Goal: Navigation & Orientation: Find specific page/section

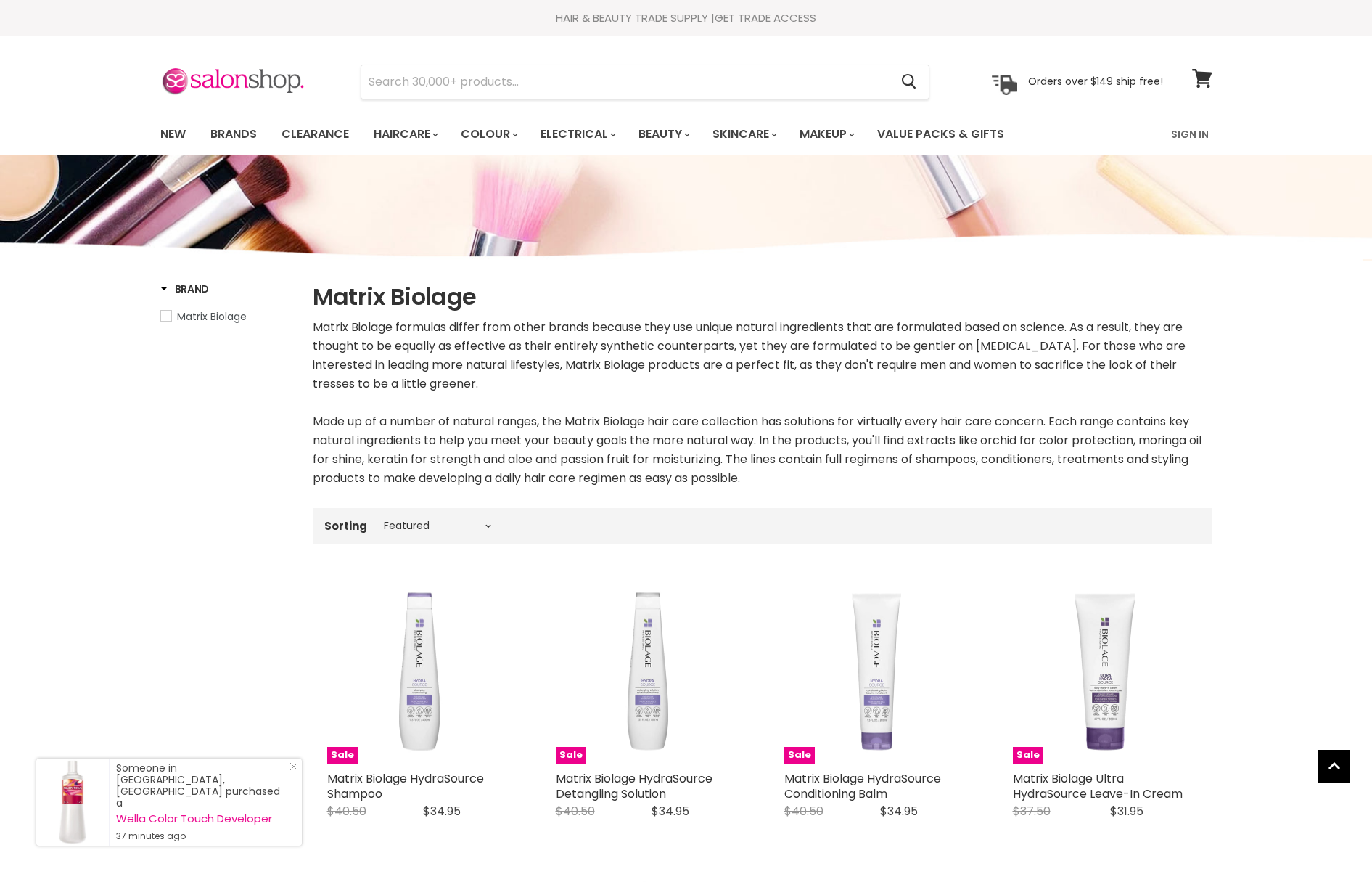
select select "manual"
click at [244, 132] on link "Brands" at bounding box center [233, 134] width 69 height 30
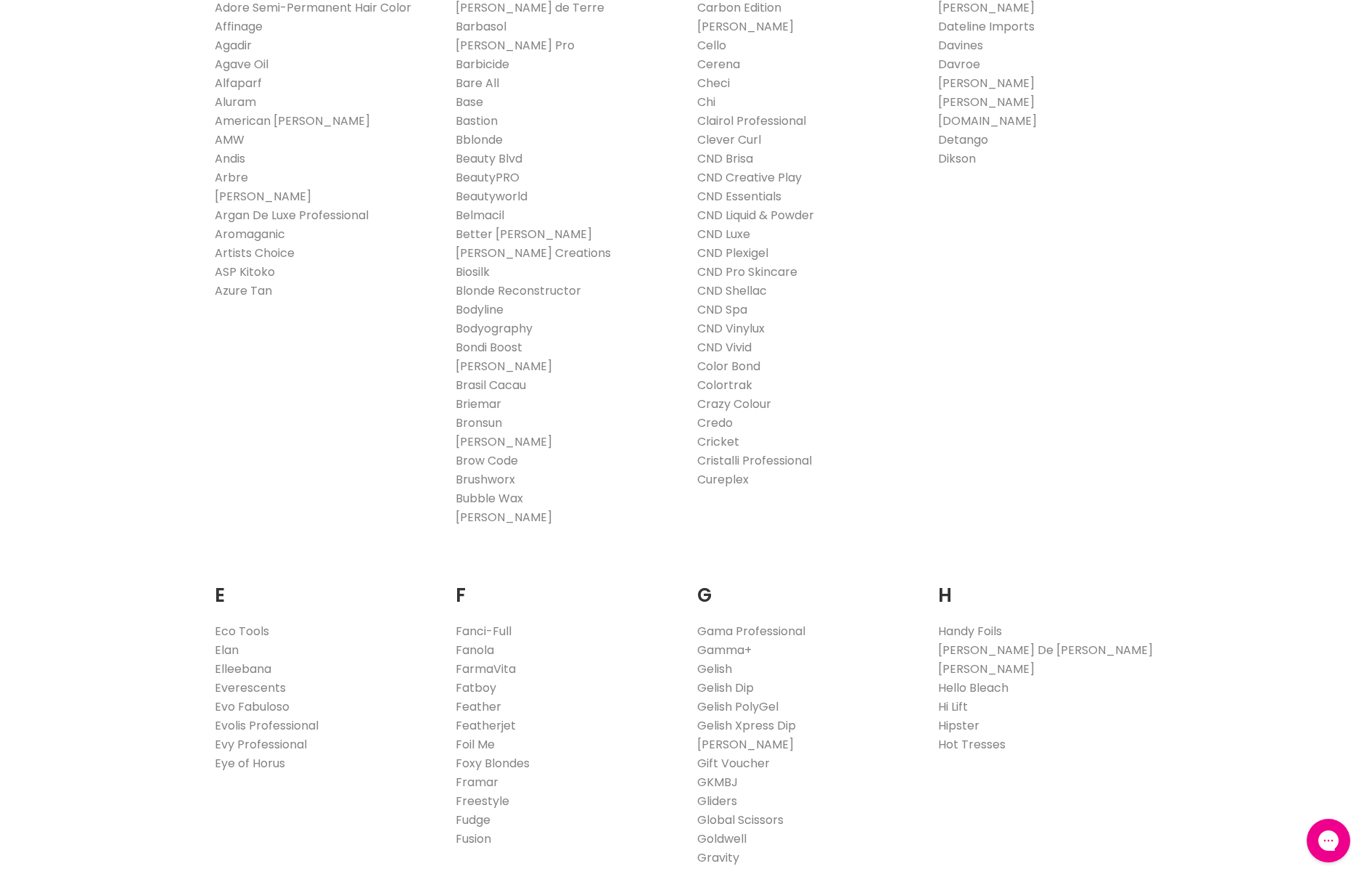
scroll to position [426, 0]
click at [724, 375] on link "Colortrak" at bounding box center [724, 379] width 55 height 17
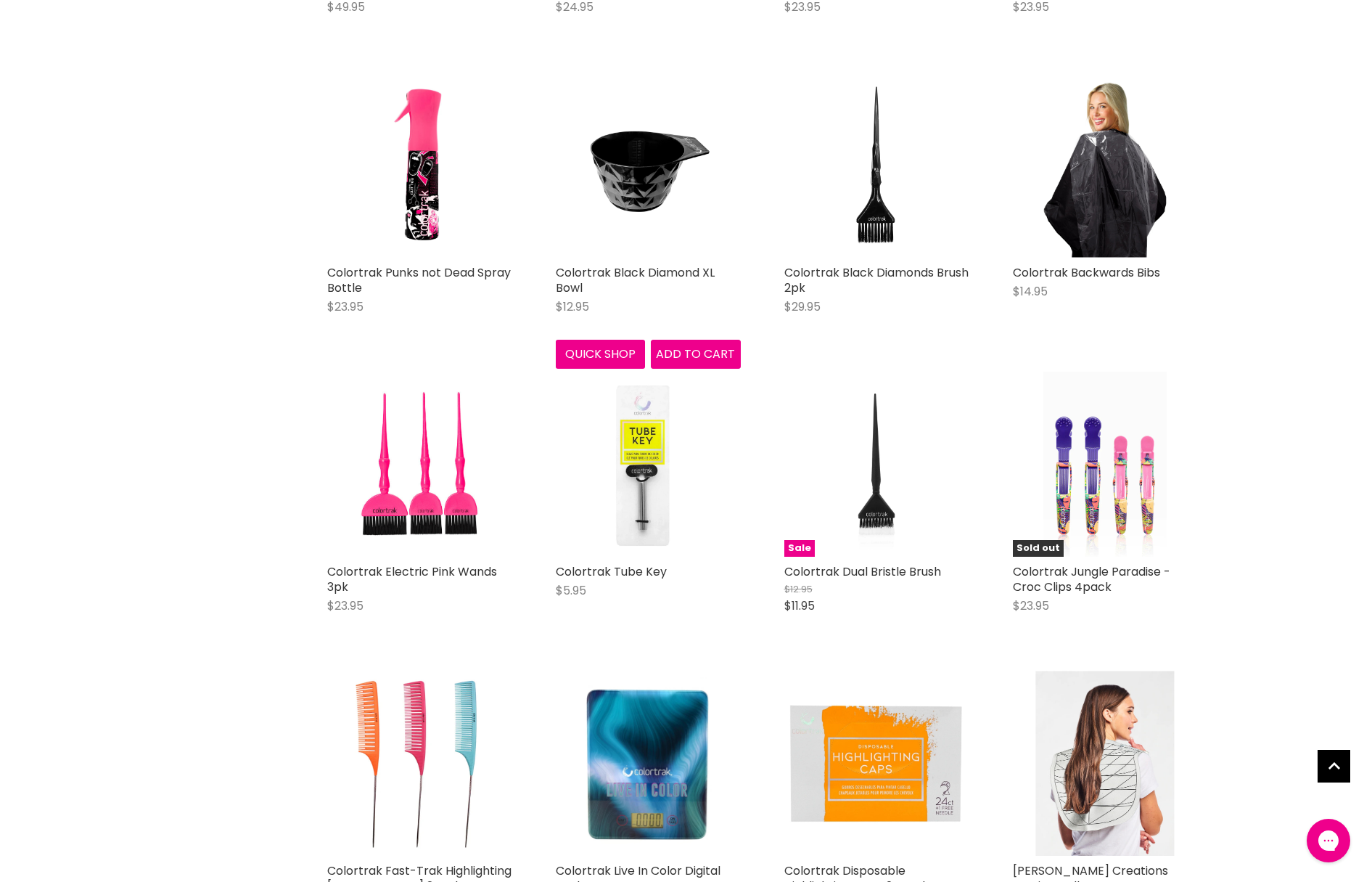
scroll to position [713, 0]
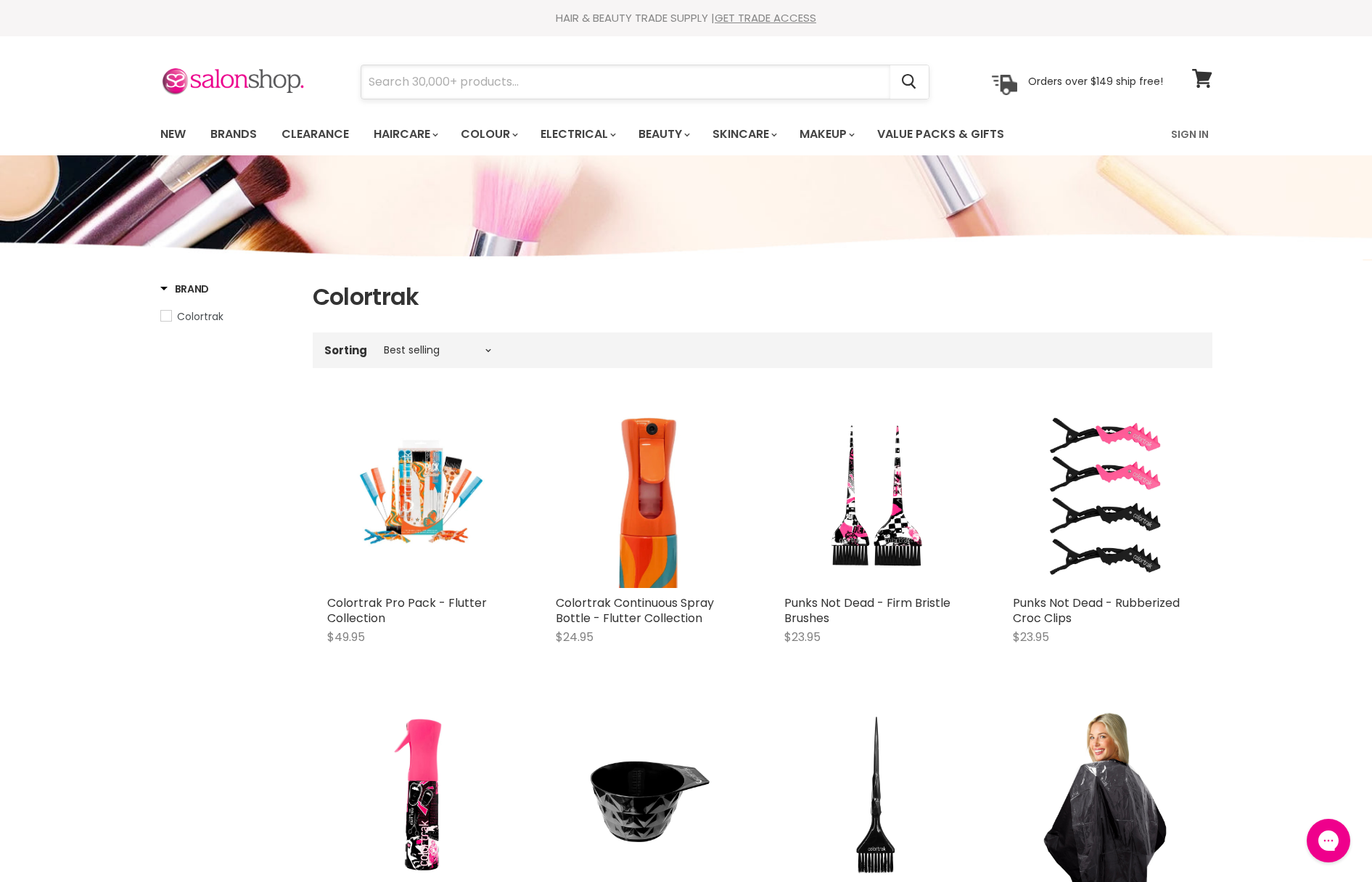
click at [489, 94] on input "Search" at bounding box center [625, 83] width 529 height 34
type input "R"
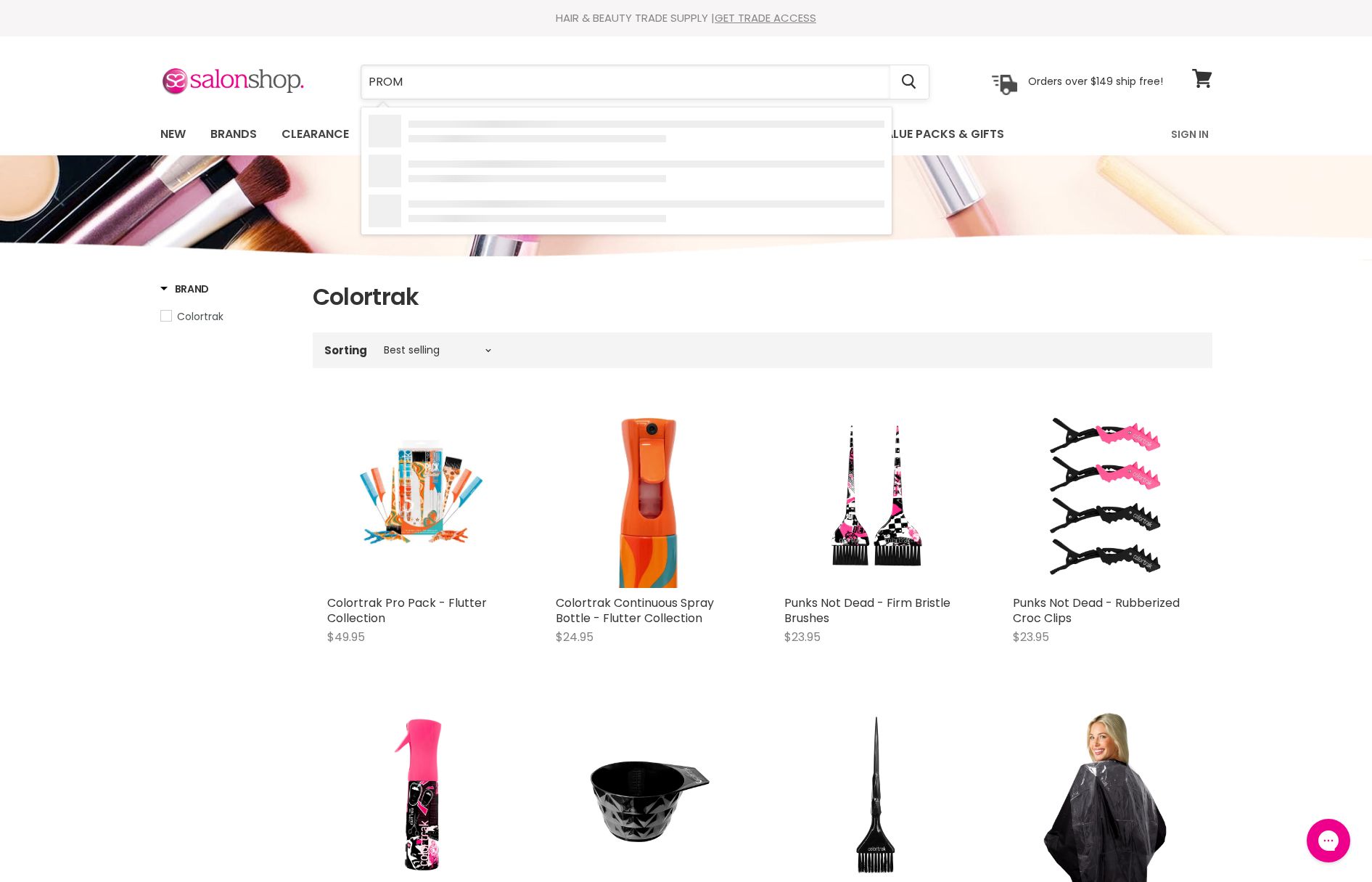
type input "PROMO"
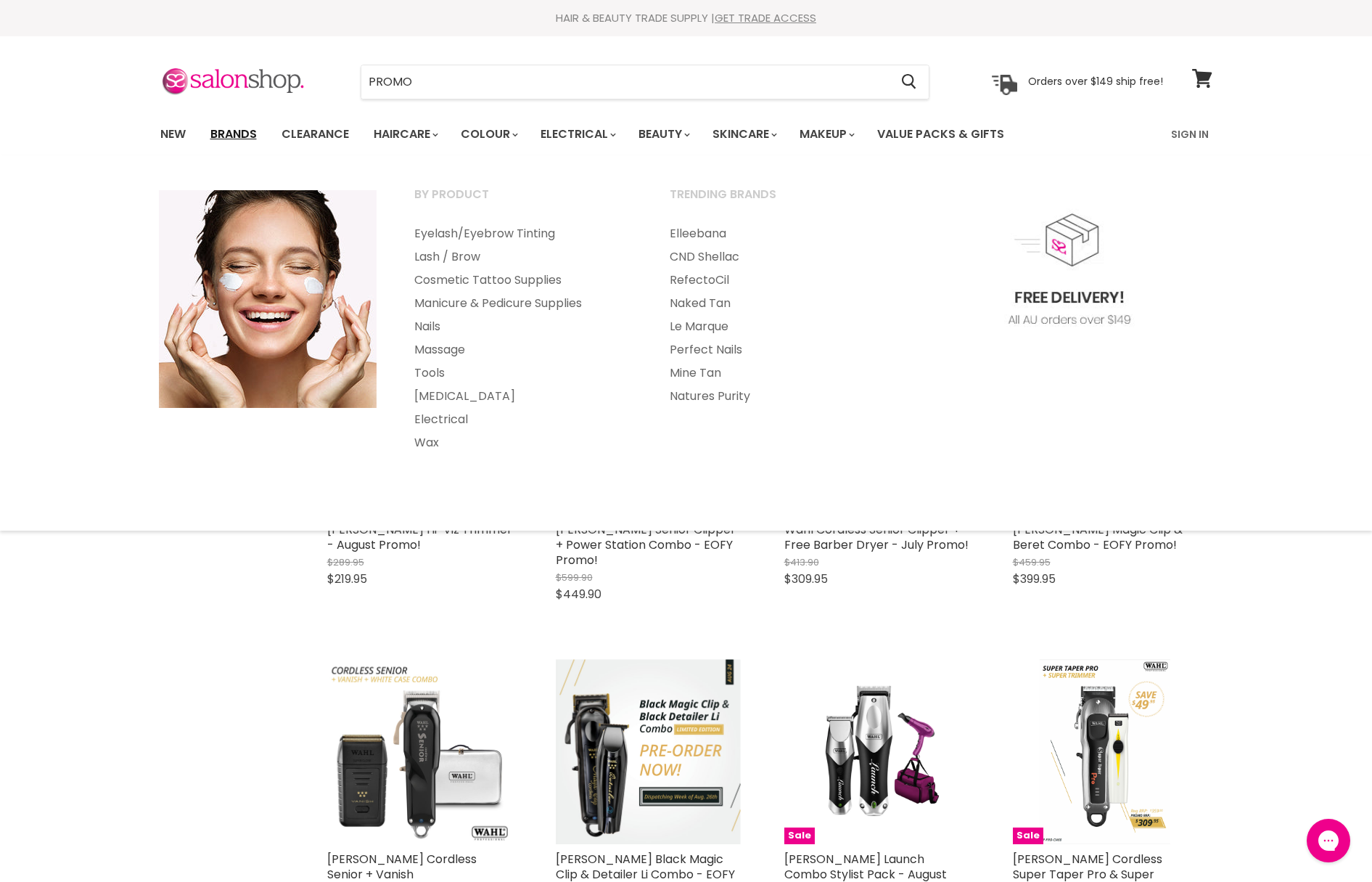
click at [254, 134] on link "Brands" at bounding box center [233, 134] width 69 height 30
